Goal: Task Accomplishment & Management: Manage account settings

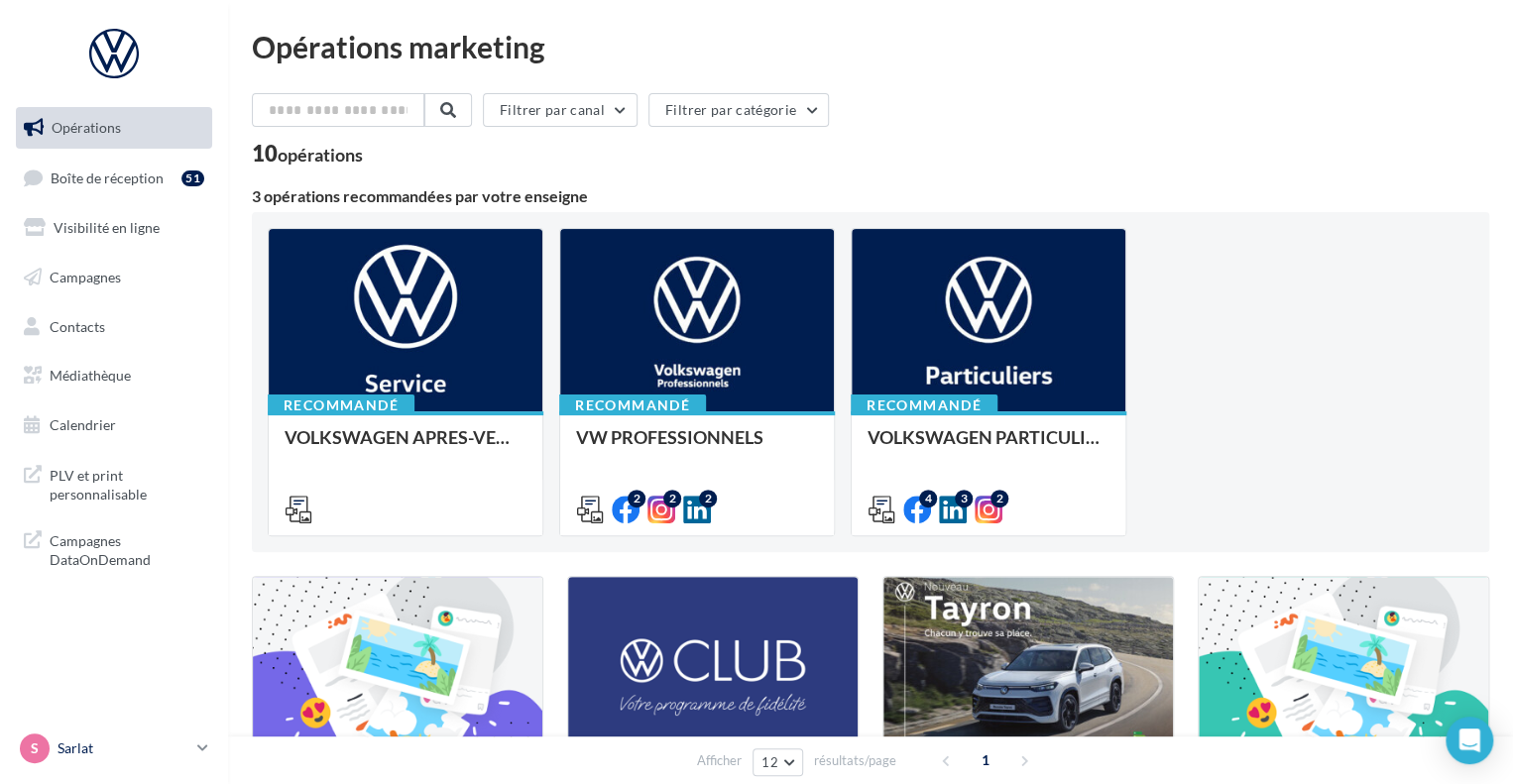
click at [146, 752] on p "Sarlat" at bounding box center [124, 748] width 132 height 20
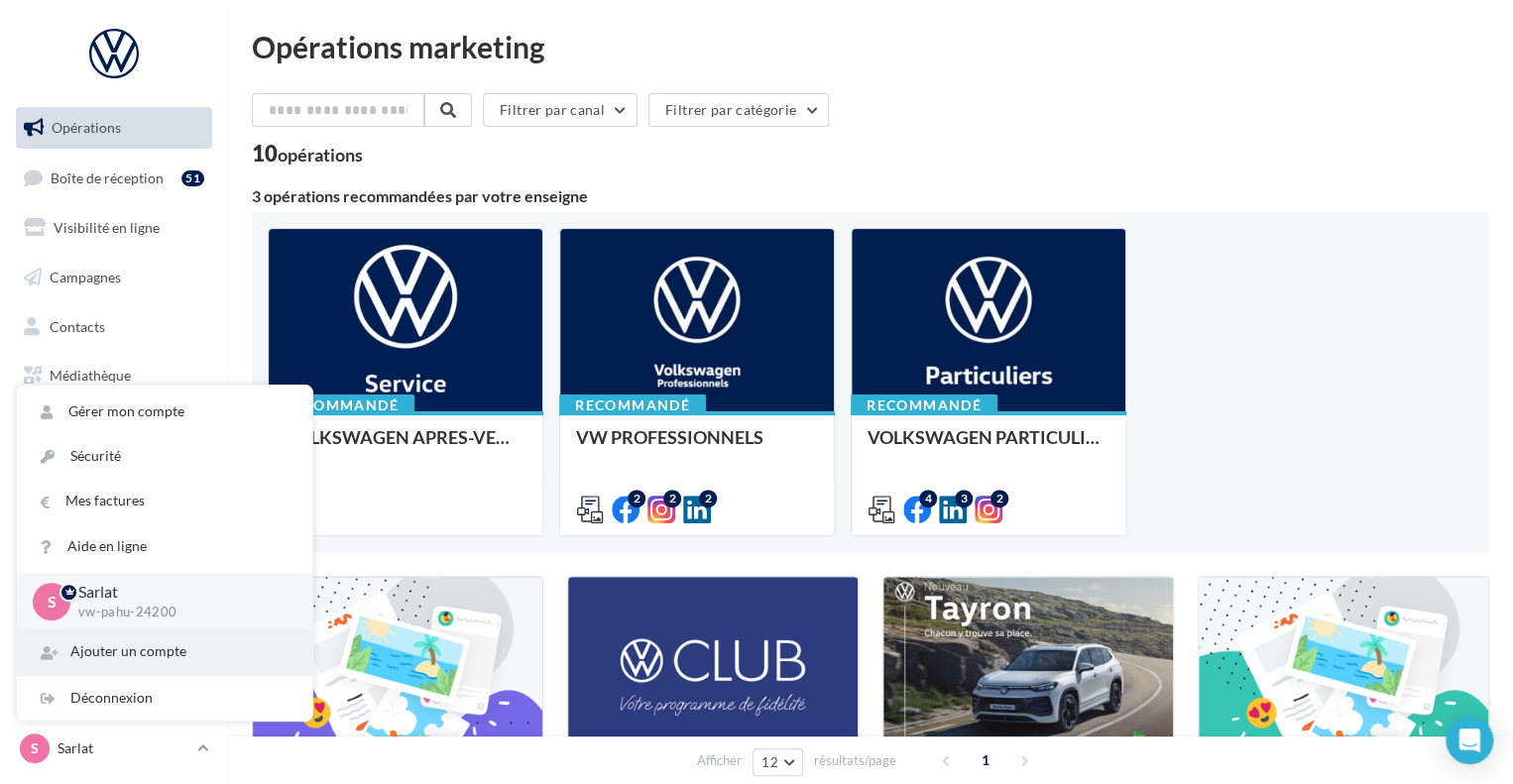
click at [178, 650] on div "Ajouter un compte" at bounding box center [164, 652] width 295 height 45
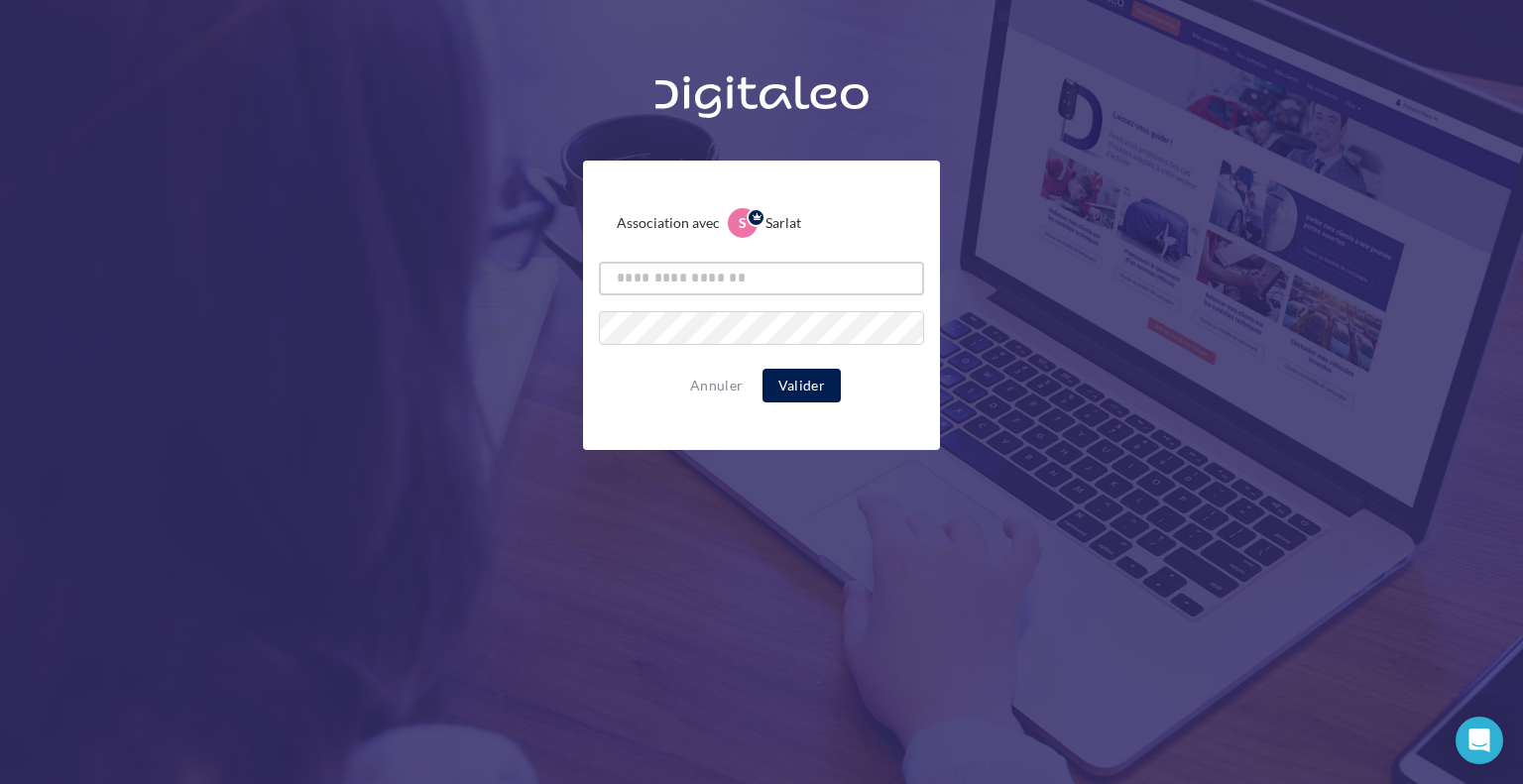
click at [645, 288] on input "text" at bounding box center [762, 279] width 325 height 34
type input "**********"
click at [603, 381] on div "Annuler Valider" at bounding box center [762, 386] width 325 height 34
click at [829, 382] on button "Valider" at bounding box center [801, 386] width 79 height 34
click at [654, 392] on div "Annuler Valider" at bounding box center [762, 386] width 325 height 34
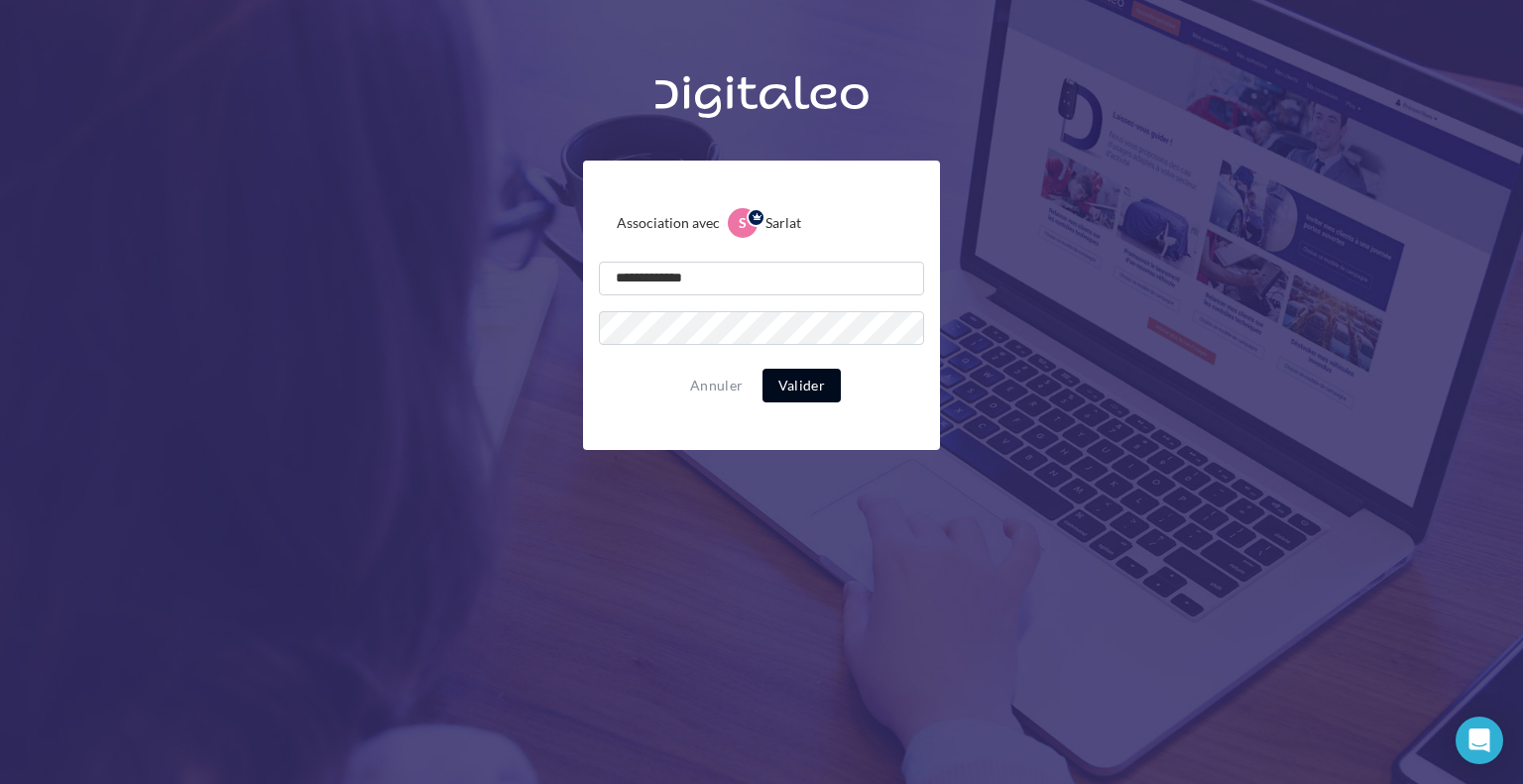
click at [805, 392] on button "Valider" at bounding box center [801, 386] width 79 height 34
click at [636, 386] on div "Annuler Valider" at bounding box center [762, 386] width 325 height 34
click at [813, 384] on button "Valider" at bounding box center [801, 386] width 79 height 34
click at [631, 414] on div "**********" at bounding box center [762, 305] width 357 height 289
click at [813, 391] on button "Valider" at bounding box center [801, 386] width 79 height 34
